Goal: Information Seeking & Learning: Learn about a topic

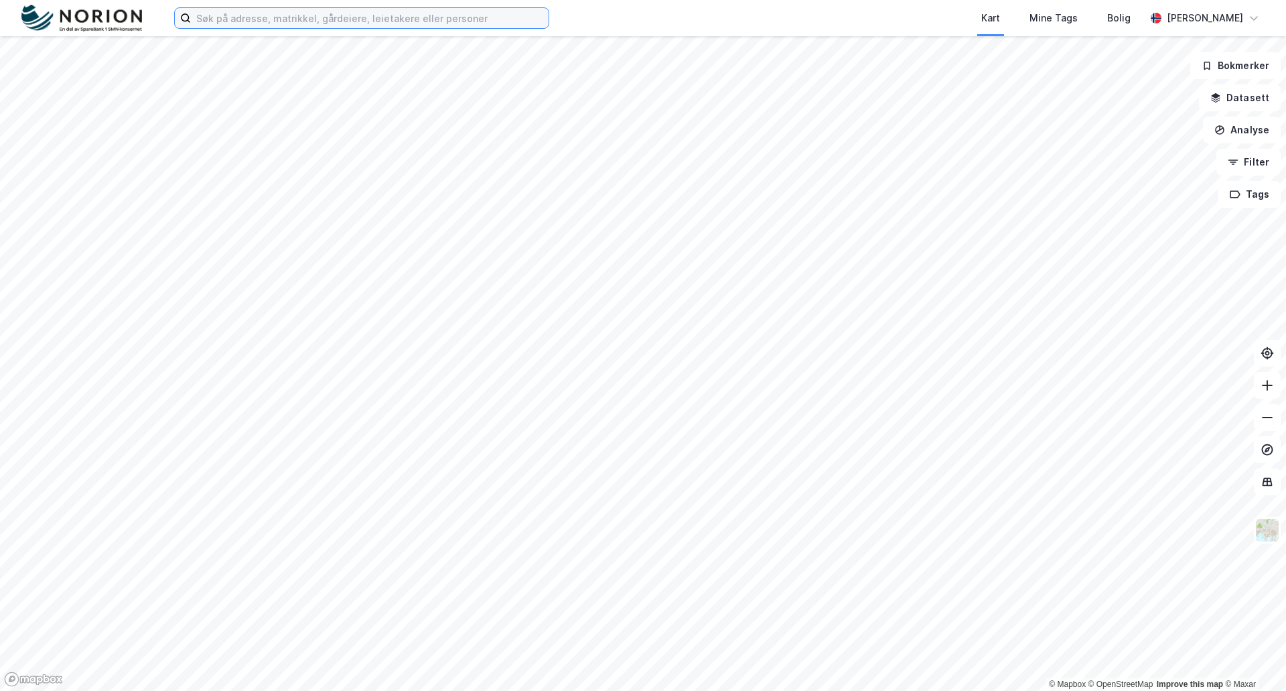
click at [311, 19] on input at bounding box center [370, 18] width 358 height 20
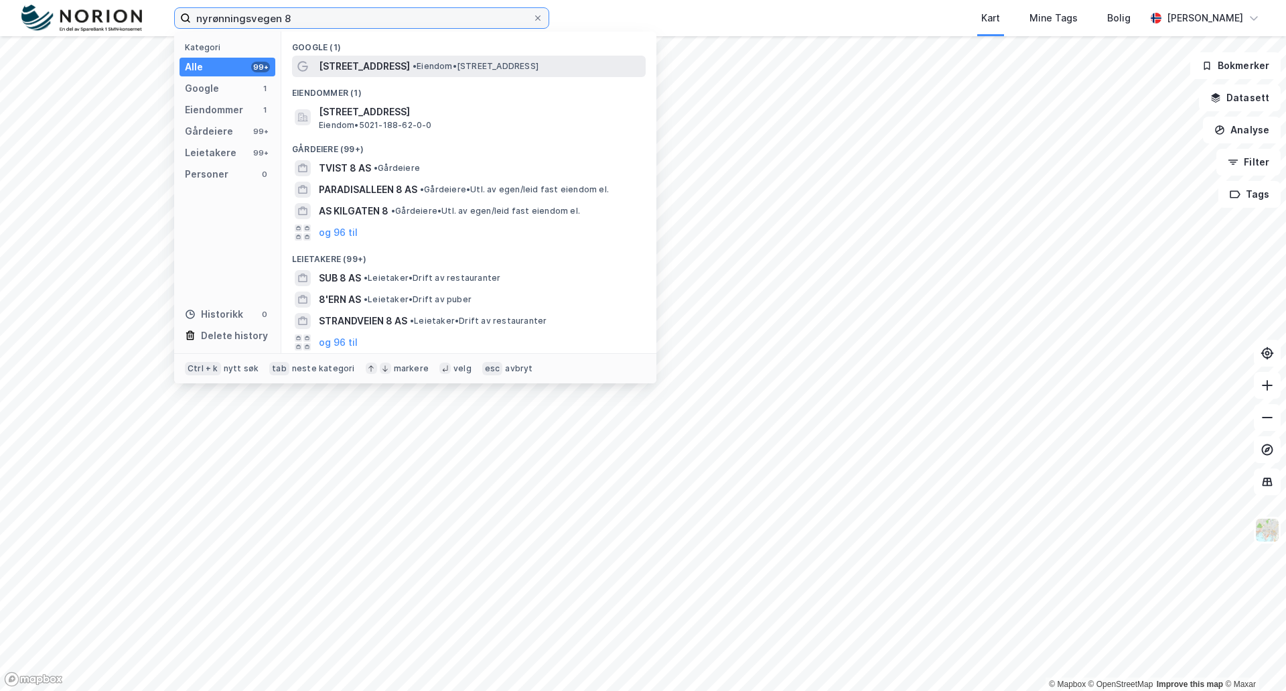
type input "nyrønningsvegen 8"
click at [405, 61] on span "[STREET_ADDRESS]" at bounding box center [364, 66] width 91 height 16
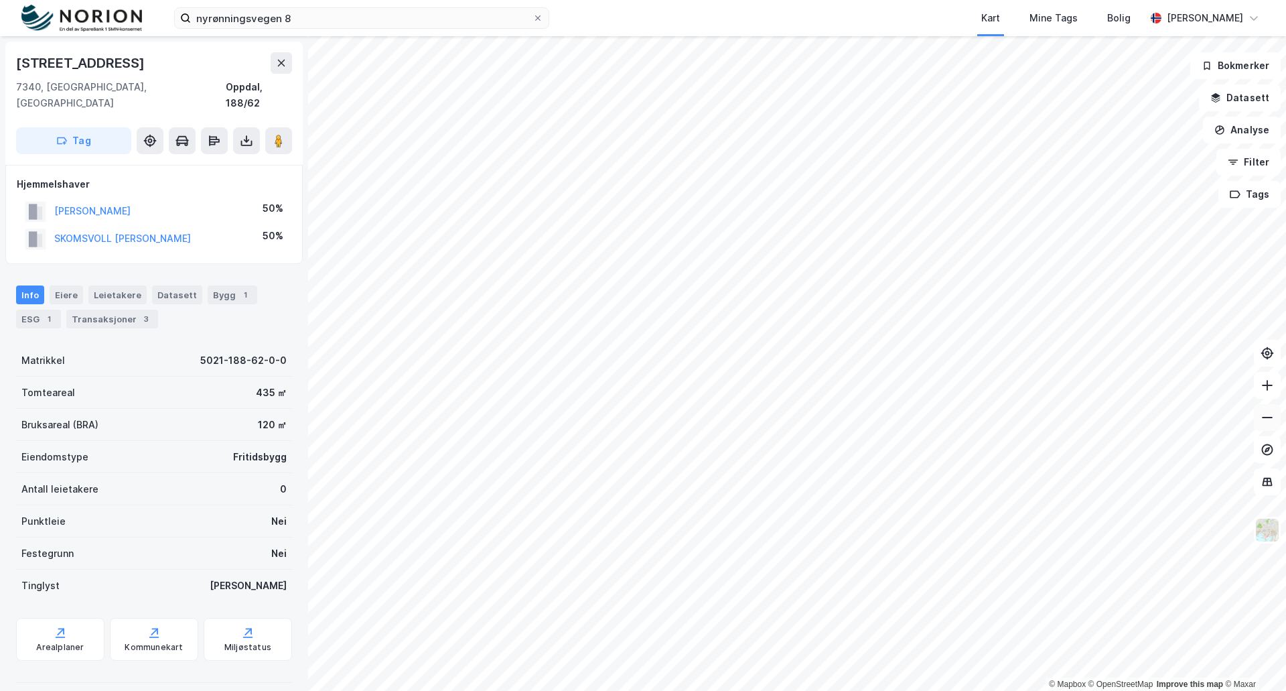
click at [1274, 419] on icon at bounding box center [1267, 417] width 13 height 13
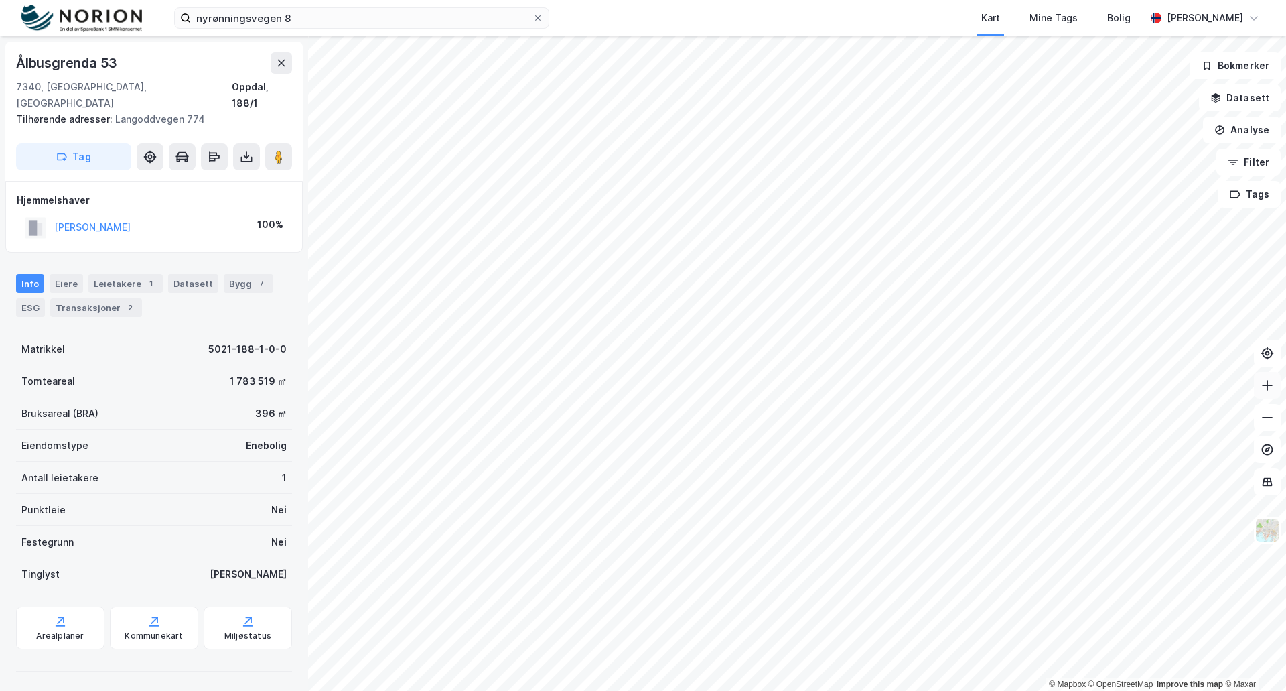
click at [1261, 391] on icon at bounding box center [1267, 385] width 13 height 13
click at [1268, 385] on icon at bounding box center [1267, 385] width 11 height 1
click at [1265, 419] on icon at bounding box center [1267, 417] width 13 height 13
click at [1269, 388] on icon at bounding box center [1267, 385] width 13 height 13
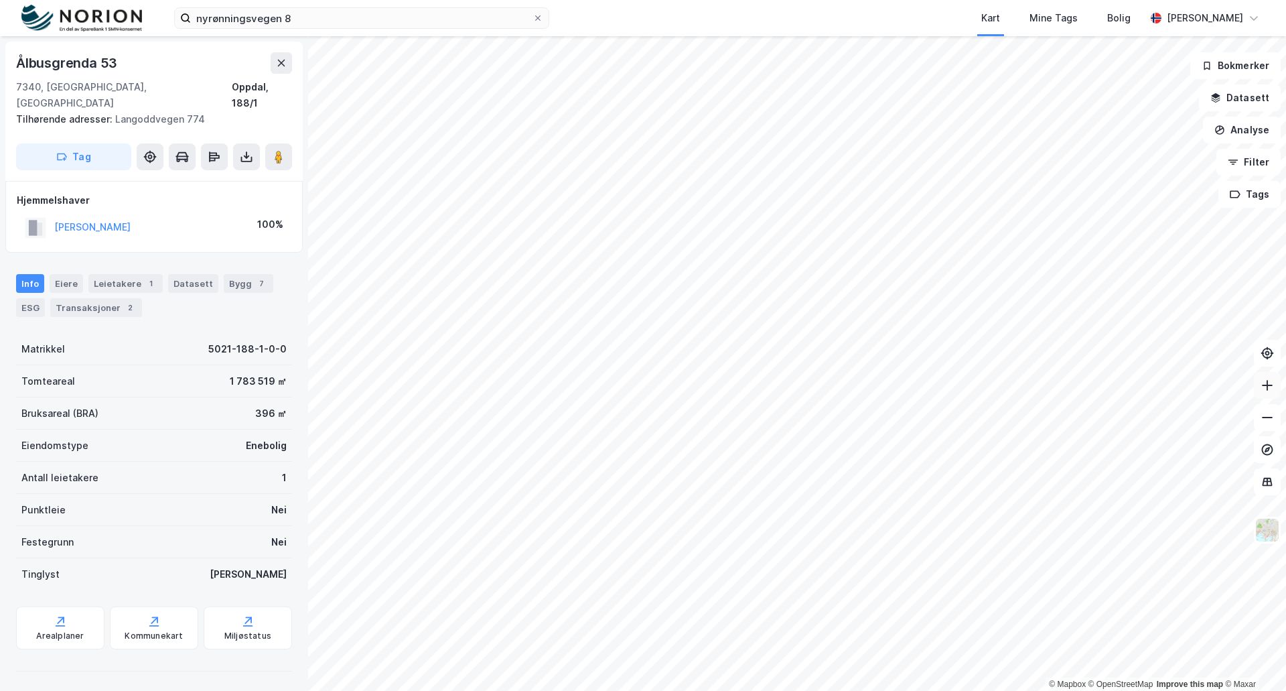
click at [1269, 388] on icon at bounding box center [1267, 385] width 13 height 13
click at [1267, 383] on icon at bounding box center [1267, 385] width 13 height 13
click at [1263, 385] on icon at bounding box center [1267, 385] width 11 height 1
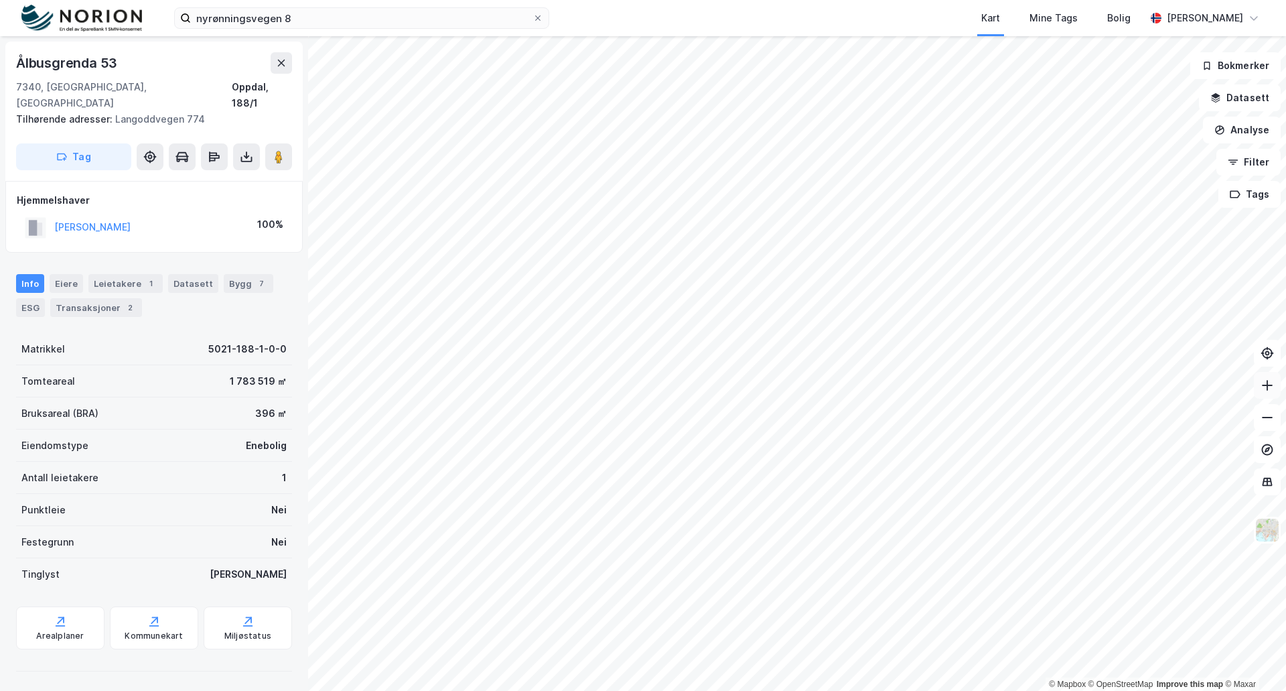
click at [1264, 389] on icon at bounding box center [1267, 385] width 13 height 13
click at [1240, 92] on button "Datasett" at bounding box center [1240, 97] width 82 height 27
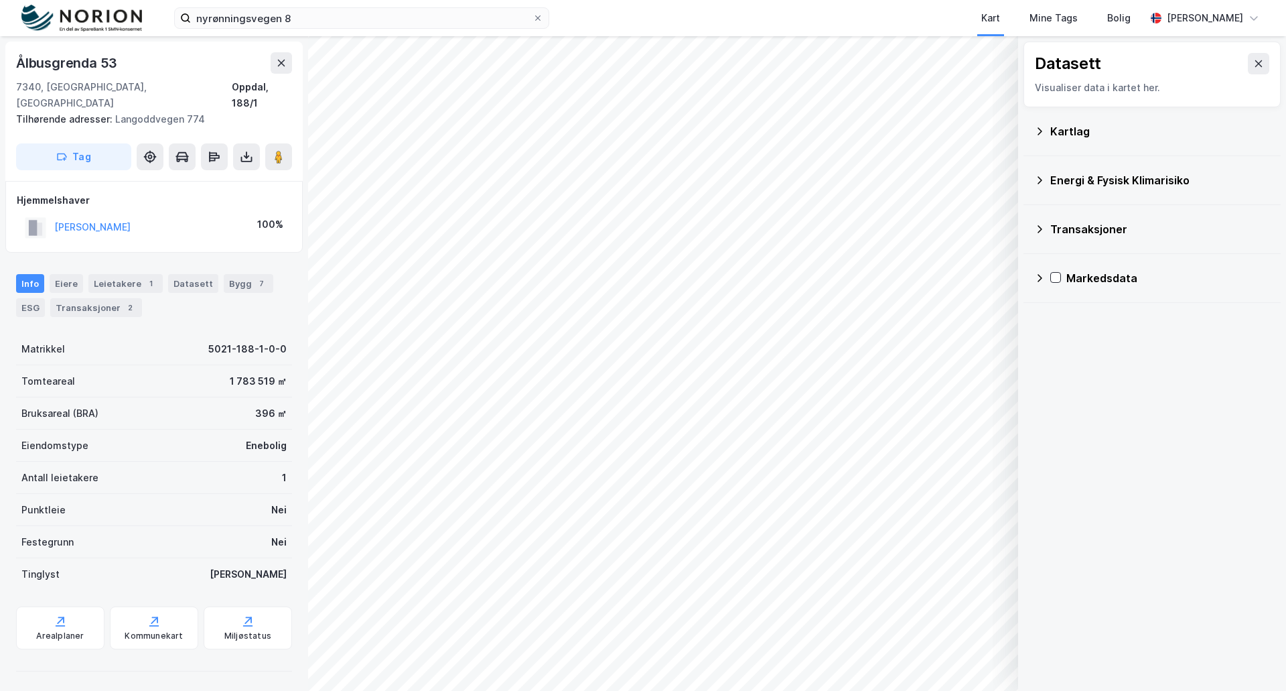
click at [1040, 126] on icon at bounding box center [1039, 131] width 11 height 11
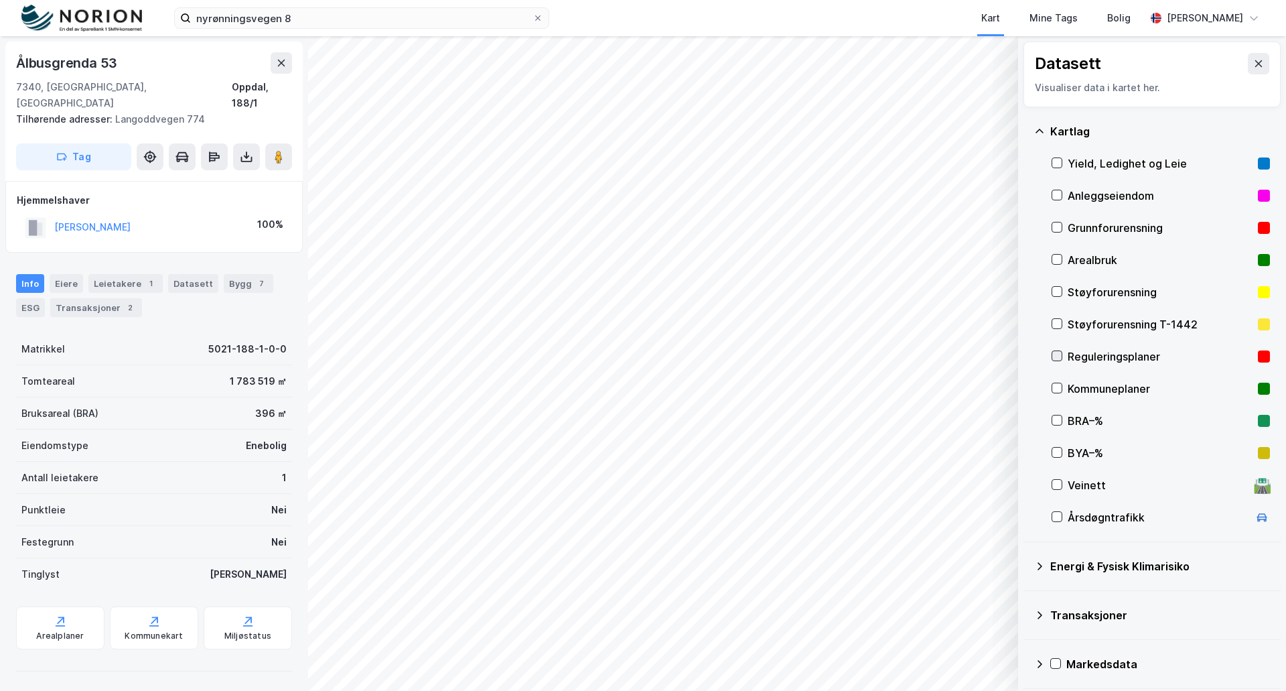
click at [1056, 354] on icon at bounding box center [1056, 355] width 9 height 9
click at [915, 630] on div "Layers" at bounding box center [908, 629] width 28 height 11
click at [937, 648] on button "Vis" at bounding box center [949, 655] width 111 height 21
click at [939, 622] on icon at bounding box center [943, 626] width 11 height 11
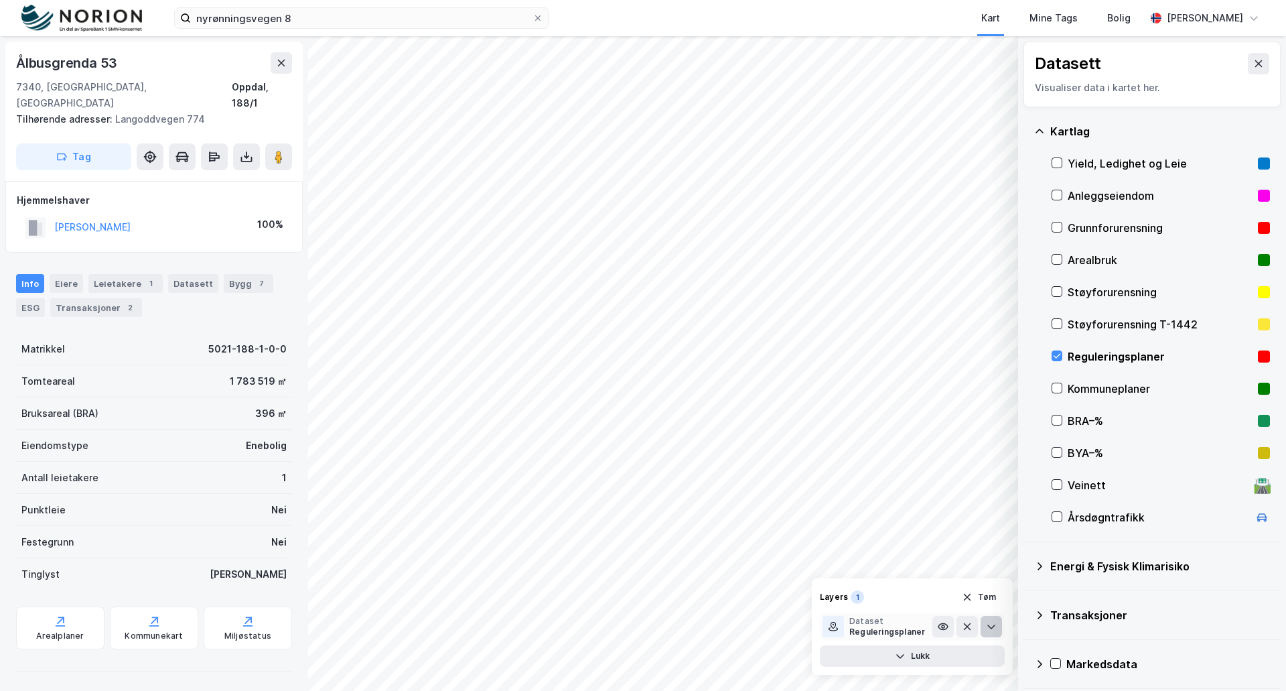
click at [991, 628] on icon at bounding box center [991, 626] width 8 height 5
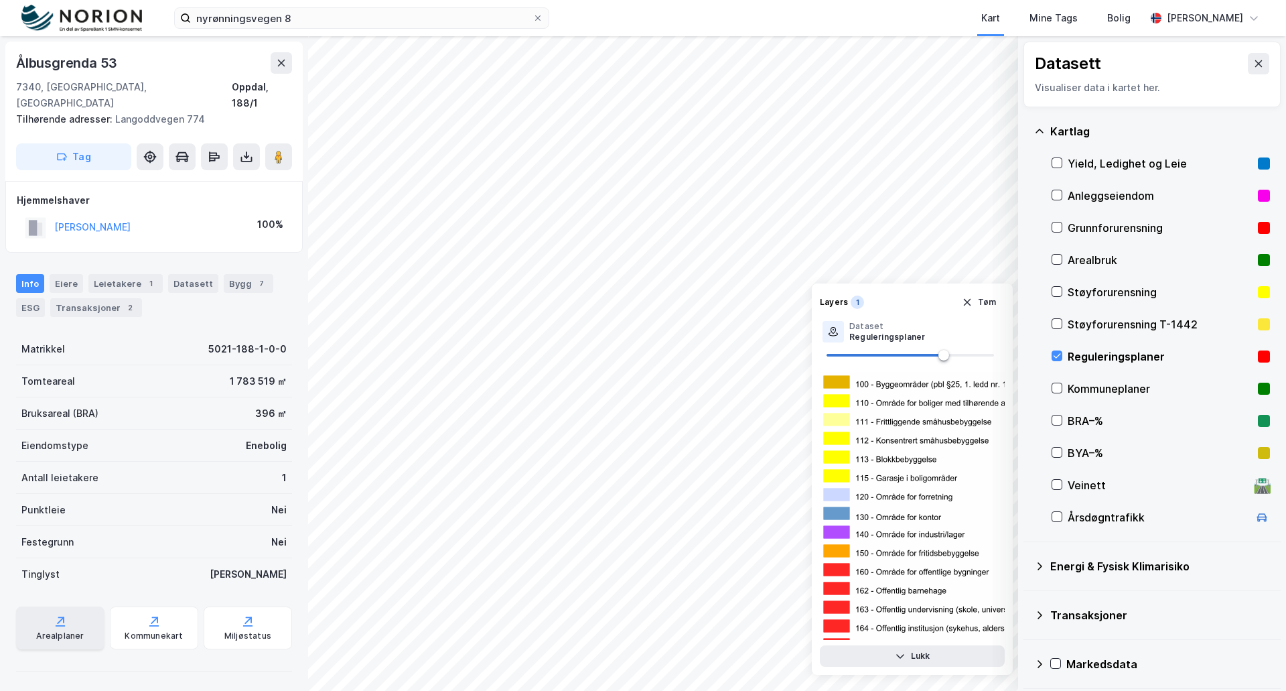
click at [56, 614] on icon at bounding box center [60, 620] width 13 height 13
